Goal: Information Seeking & Learning: Learn about a topic

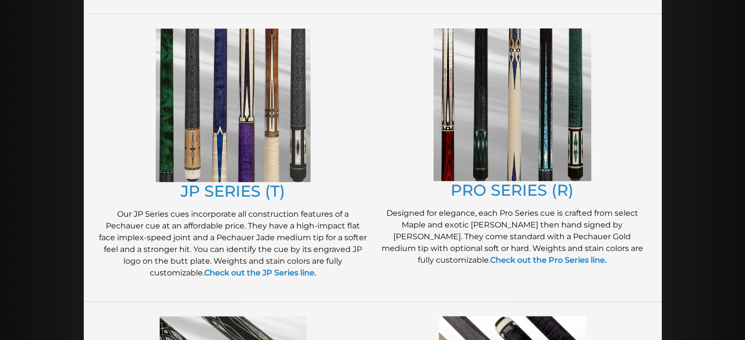
scroll to position [511, 0]
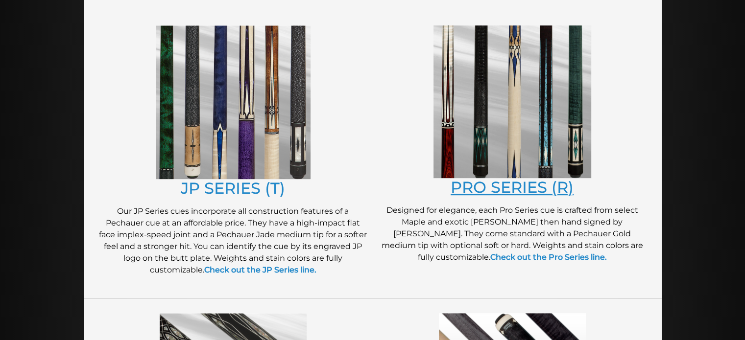
click at [518, 190] on link "PRO SERIES (R)" at bounding box center [512, 187] width 123 height 19
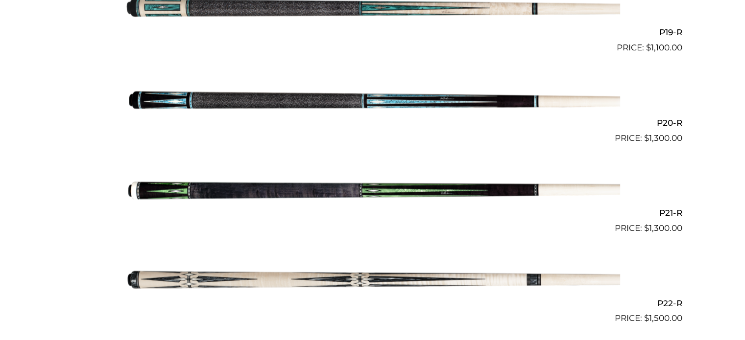
scroll to position [1971, 0]
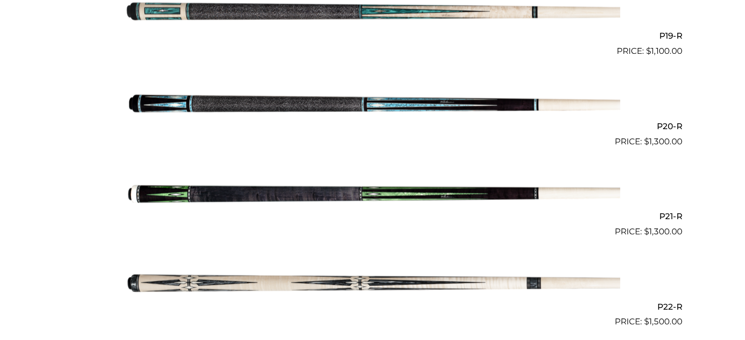
click at [302, 103] on img at bounding box center [372, 103] width 495 height 82
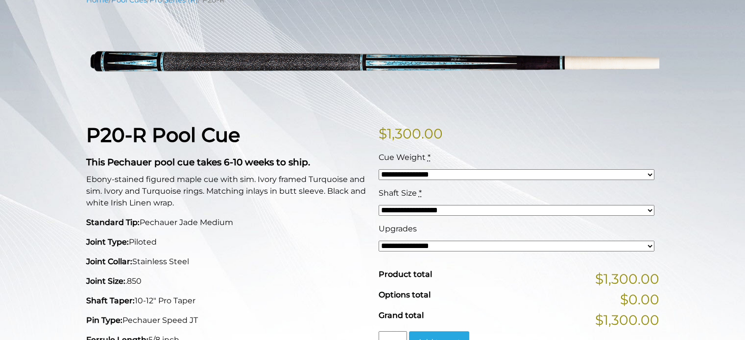
scroll to position [148, 0]
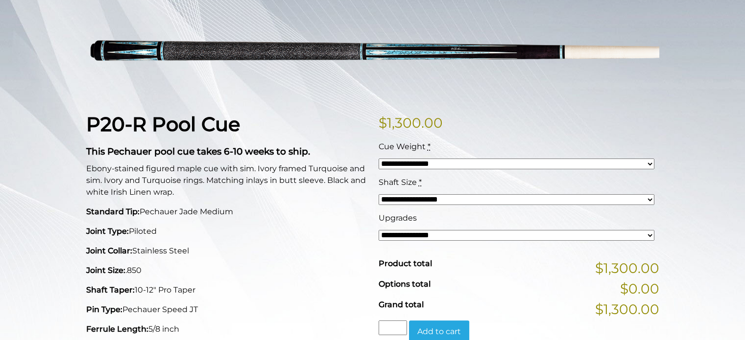
click at [643, 233] on select "**********" at bounding box center [517, 235] width 276 height 11
click at [726, 204] on div "**********" at bounding box center [372, 335] width 745 height 703
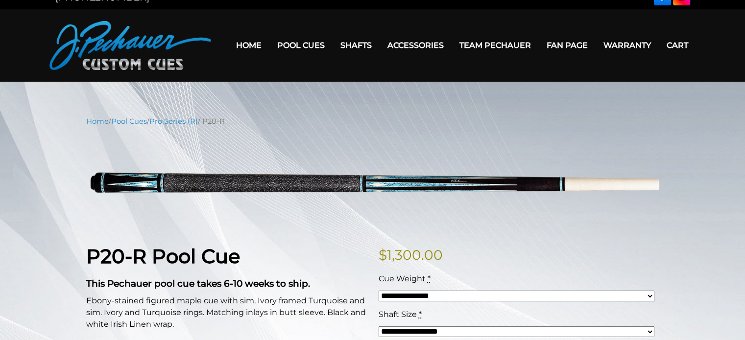
scroll to position [0, 0]
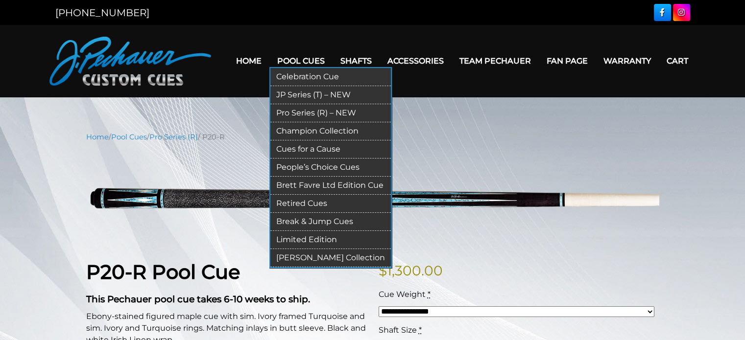
click at [296, 62] on link "Pool Cues" at bounding box center [300, 60] width 63 height 25
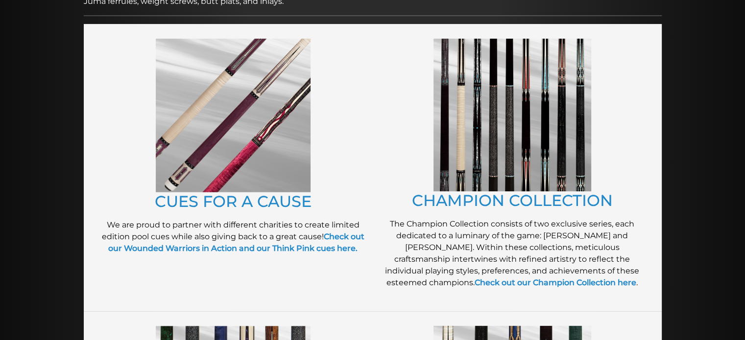
scroll to position [208, 0]
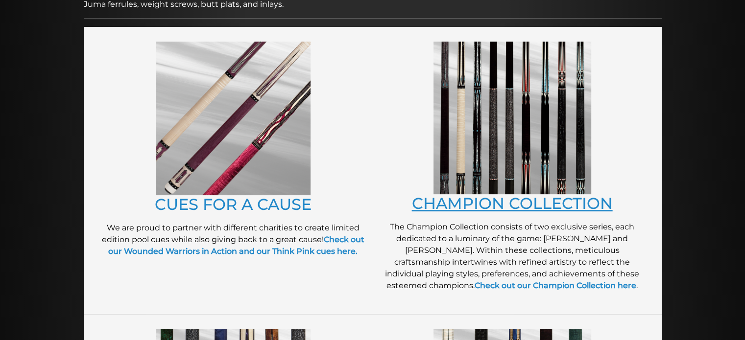
click at [559, 197] on link "CHAMPION COLLECTION" at bounding box center [512, 203] width 201 height 19
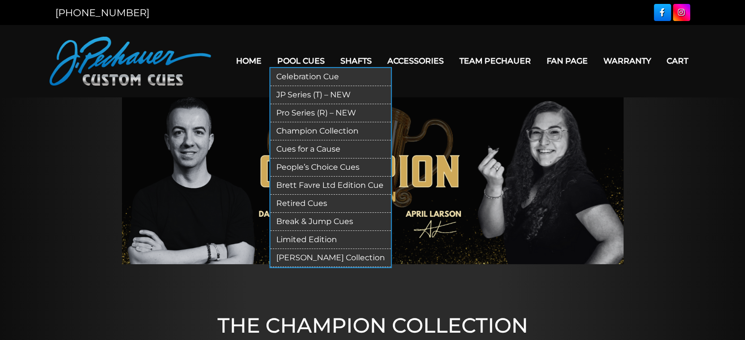
click at [318, 66] on link "Pool Cues" at bounding box center [300, 60] width 63 height 25
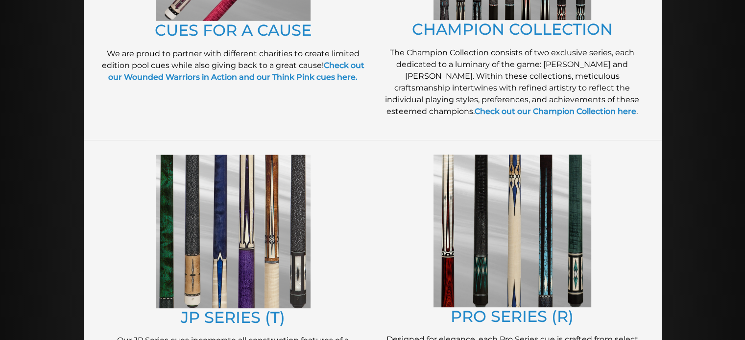
scroll to position [441, 0]
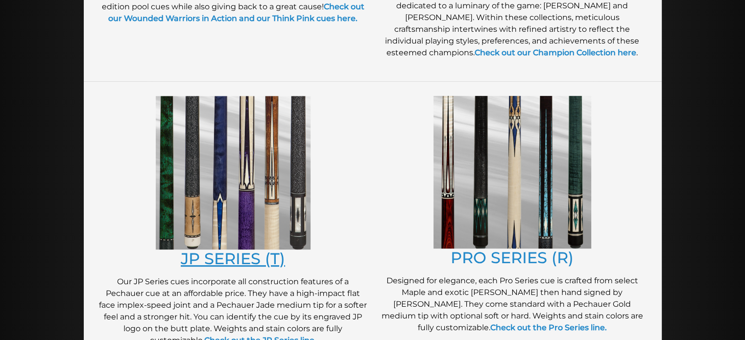
click at [238, 255] on link "JP SERIES (T)" at bounding box center [233, 258] width 104 height 19
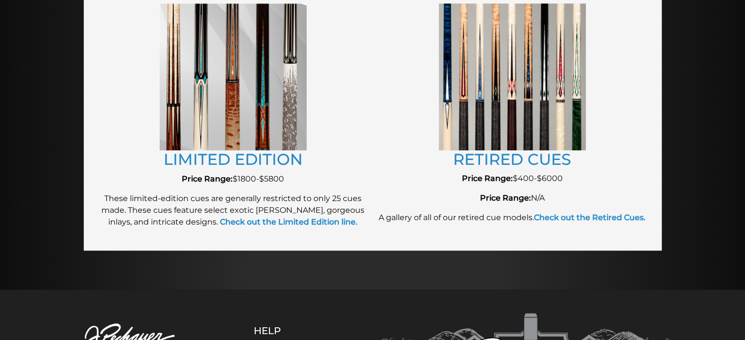
scroll to position [1125, 0]
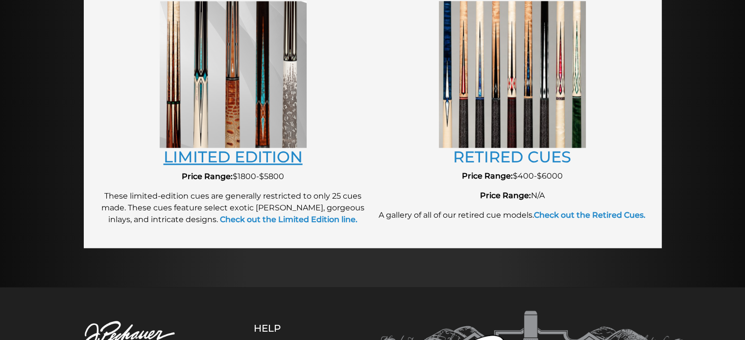
click at [216, 153] on link "LIMITED EDITION" at bounding box center [233, 156] width 139 height 19
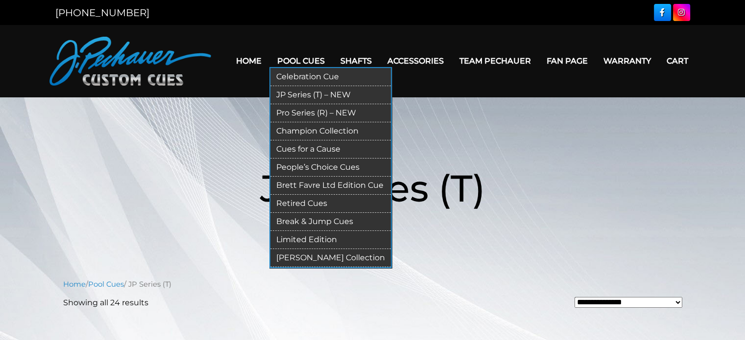
click at [293, 64] on link "Pool Cues" at bounding box center [300, 60] width 63 height 25
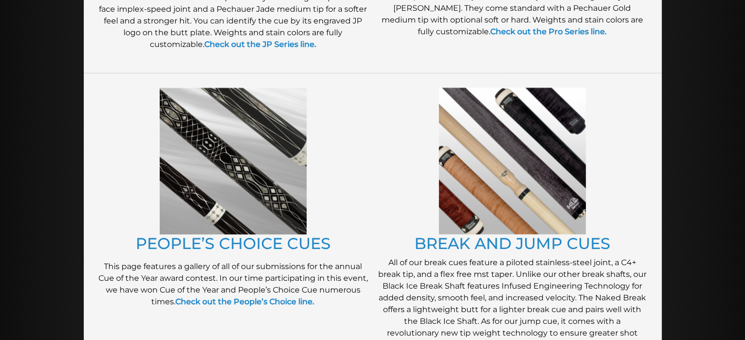
scroll to position [752, 0]
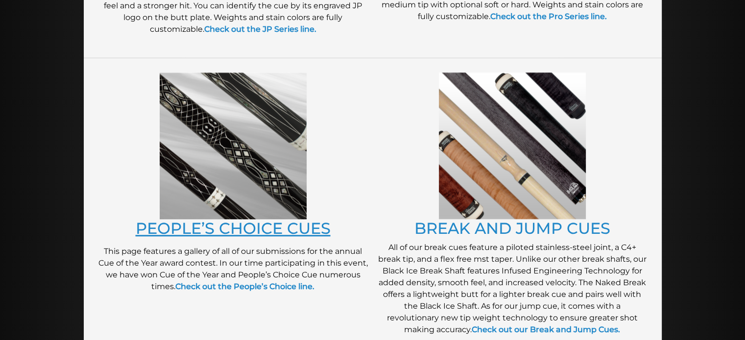
click at [219, 229] on link "PEOPLE’S CHOICE CUES" at bounding box center [233, 228] width 195 height 19
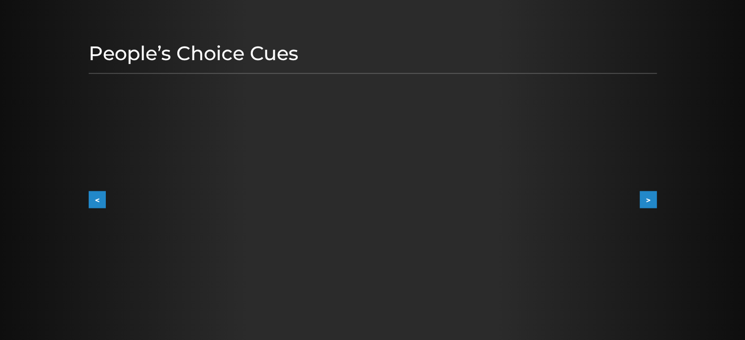
scroll to position [100, 0]
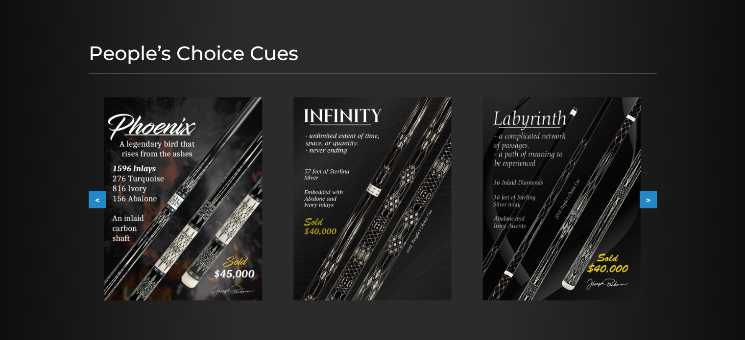
click at [647, 198] on button ">" at bounding box center [648, 200] width 17 height 17
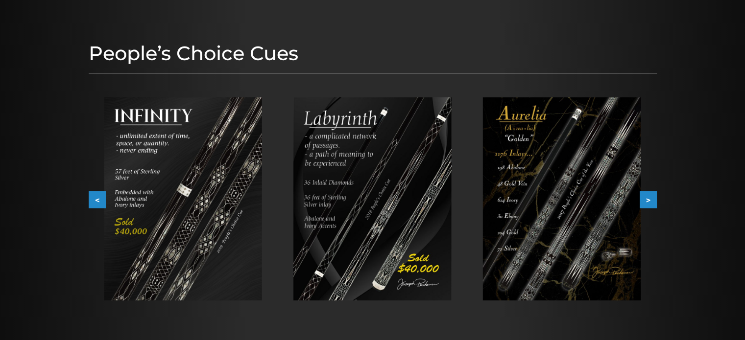
click at [647, 198] on button ">" at bounding box center [648, 200] width 17 height 17
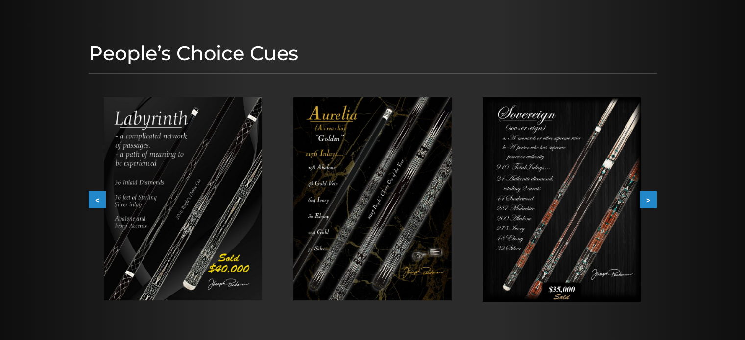
click at [647, 197] on button ">" at bounding box center [648, 200] width 17 height 17
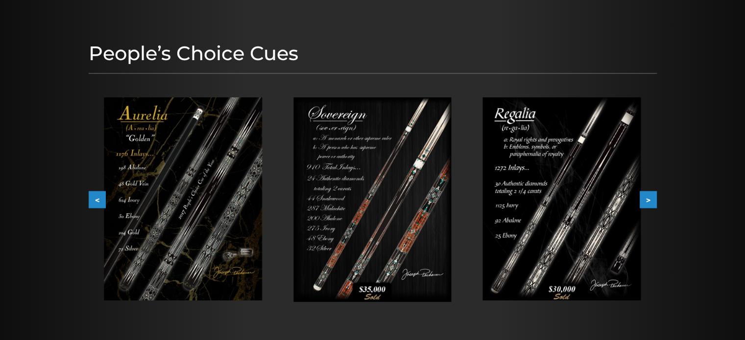
click at [647, 197] on button ">" at bounding box center [648, 200] width 17 height 17
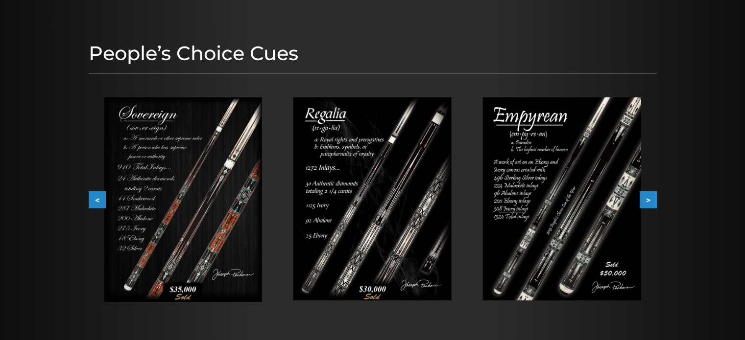
click at [646, 198] on button ">" at bounding box center [648, 200] width 17 height 17
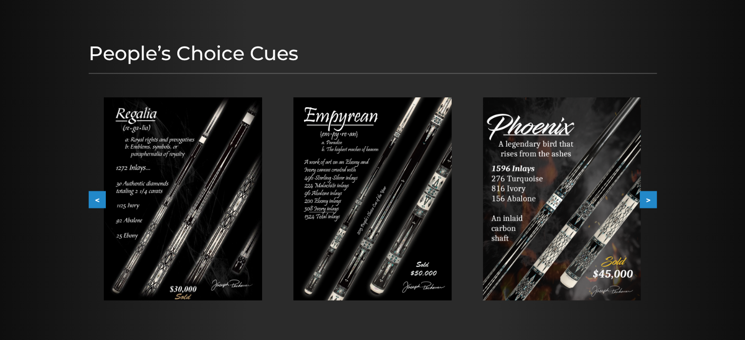
click at [647, 198] on button ">" at bounding box center [648, 200] width 17 height 17
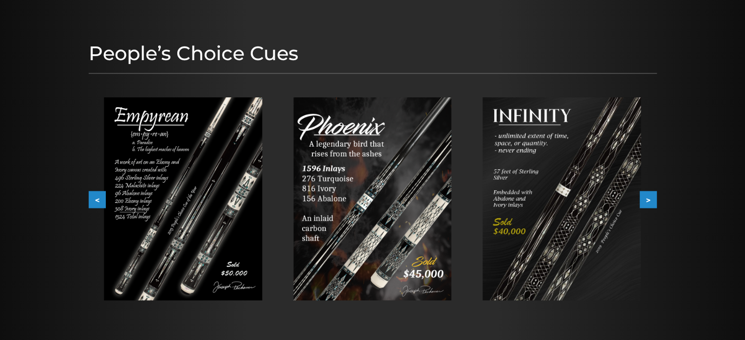
click at [647, 197] on button ">" at bounding box center [648, 200] width 17 height 17
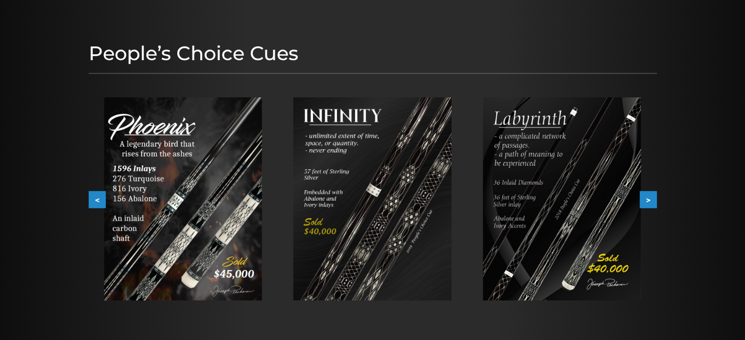
click at [647, 198] on button ">" at bounding box center [648, 200] width 17 height 17
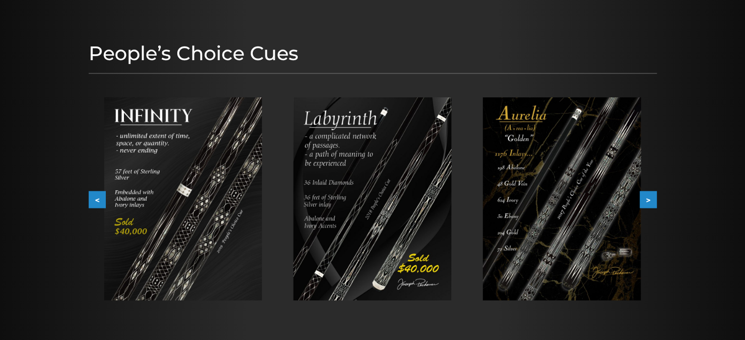
click at [647, 198] on button ">" at bounding box center [648, 200] width 17 height 17
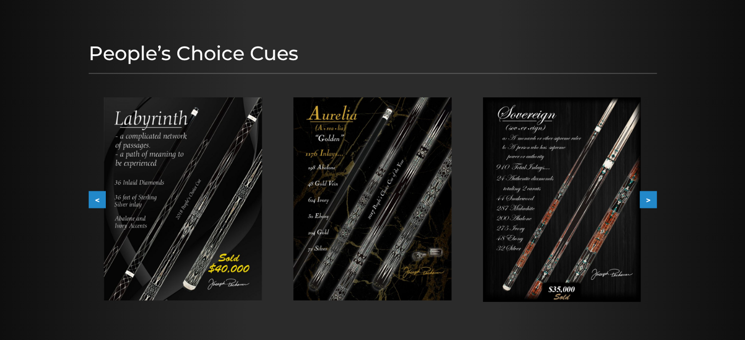
click at [646, 198] on button ">" at bounding box center [648, 200] width 17 height 17
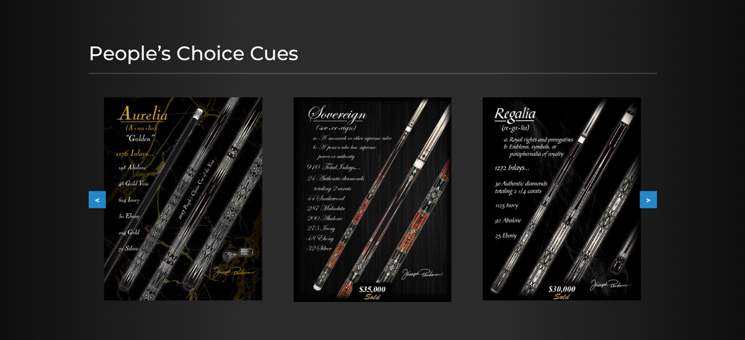
click at [647, 197] on button ">" at bounding box center [648, 200] width 17 height 17
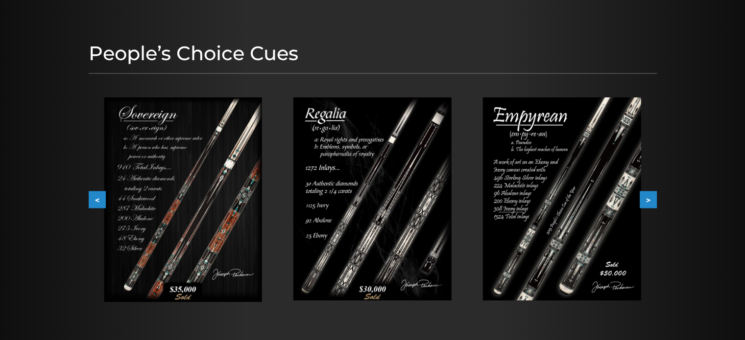
click at [647, 197] on button ">" at bounding box center [648, 200] width 17 height 17
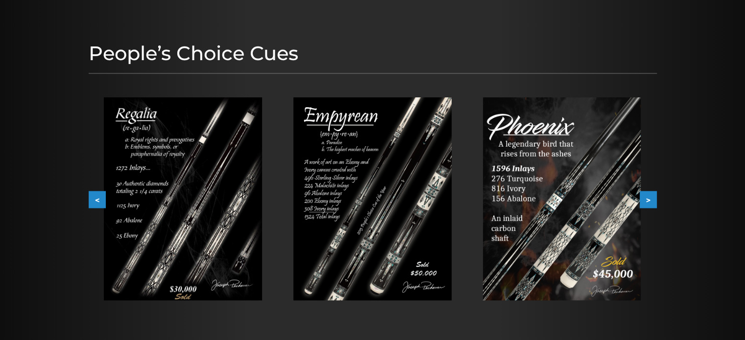
click at [647, 198] on button ">" at bounding box center [648, 200] width 17 height 17
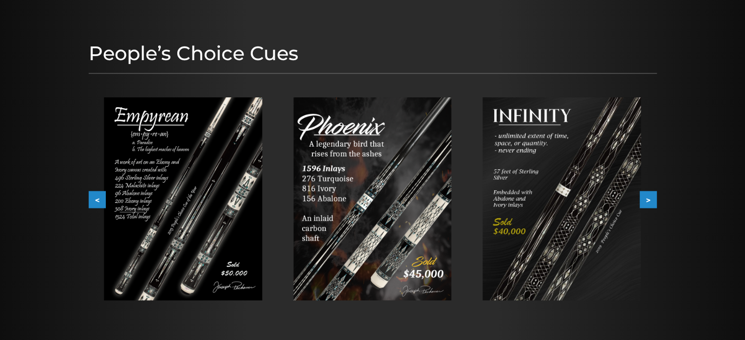
click at [646, 198] on button ">" at bounding box center [648, 200] width 17 height 17
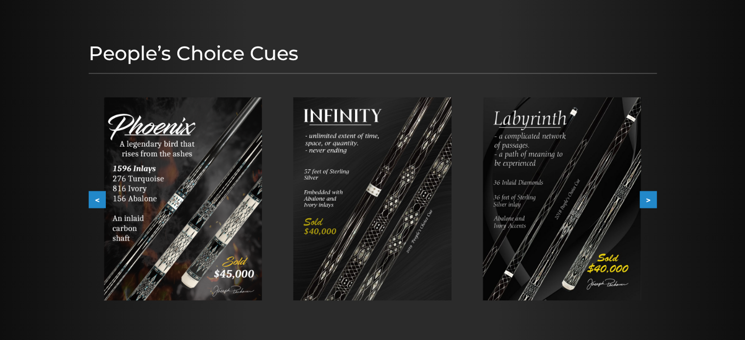
click at [646, 198] on button ">" at bounding box center [648, 200] width 17 height 17
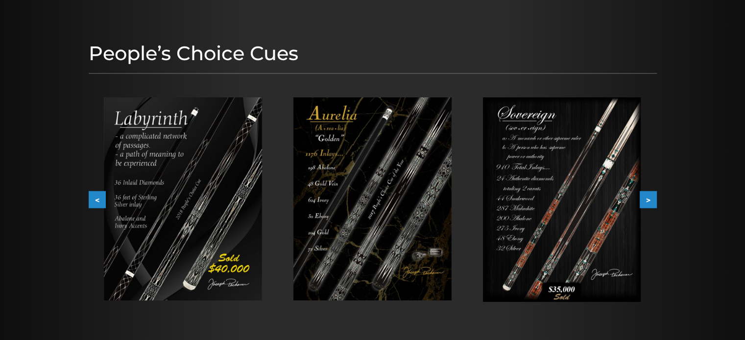
click at [646, 198] on button ">" at bounding box center [648, 200] width 17 height 17
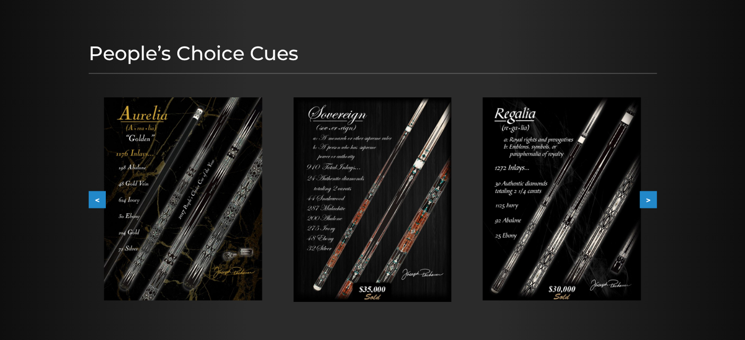
click at [646, 198] on button ">" at bounding box center [648, 200] width 17 height 17
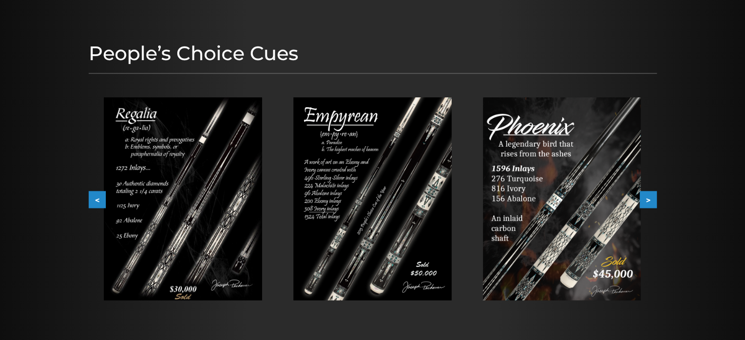
scroll to position [0, 0]
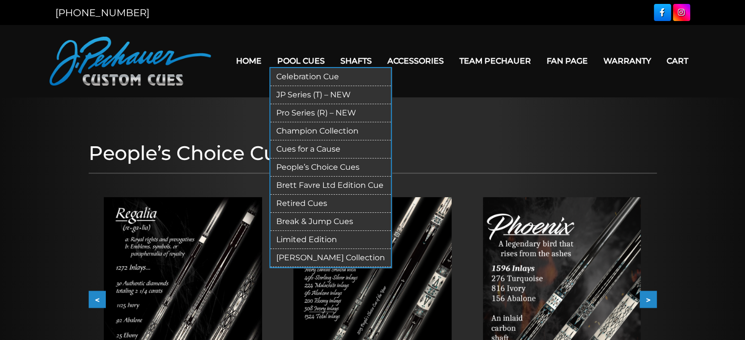
click at [281, 56] on link "Pool Cues" at bounding box center [300, 60] width 63 height 25
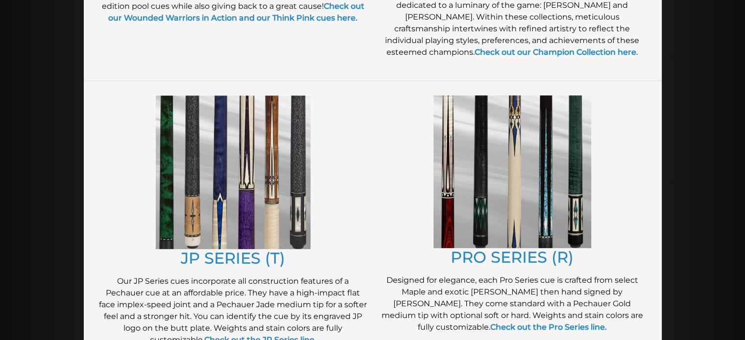
scroll to position [465, 0]
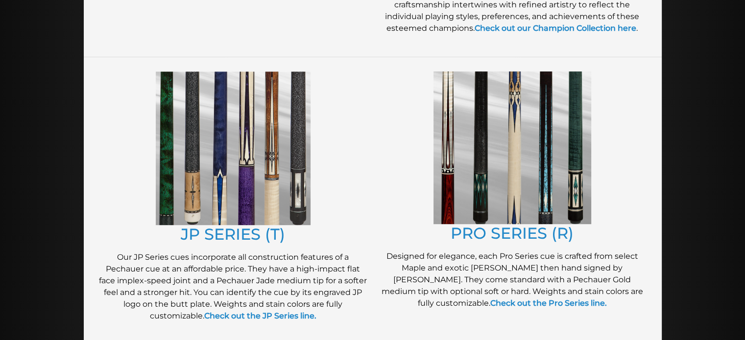
click at [524, 248] on div "PRO SERIES (R) Designed for elegance, each Pro Series cue is crafted from selec…" at bounding box center [512, 201] width 279 height 269
click at [532, 237] on link "PRO SERIES (R)" at bounding box center [512, 233] width 123 height 19
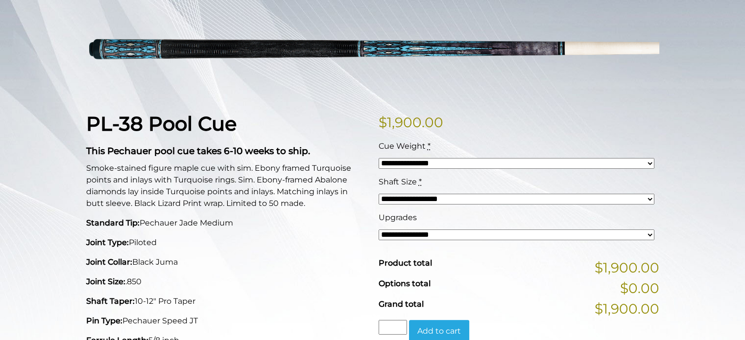
scroll to position [197, 0]
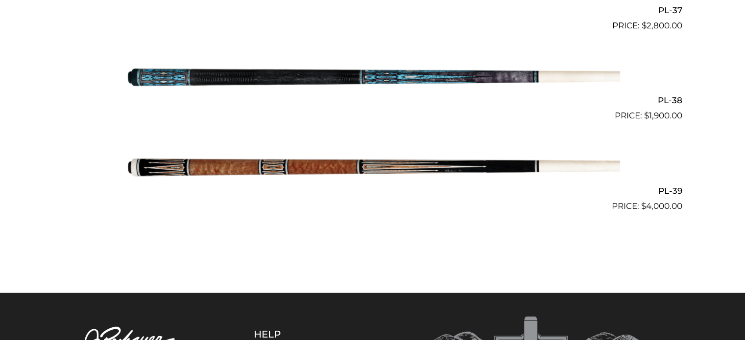
scroll to position [2816, 0]
